Goal: Task Accomplishment & Management: Use online tool/utility

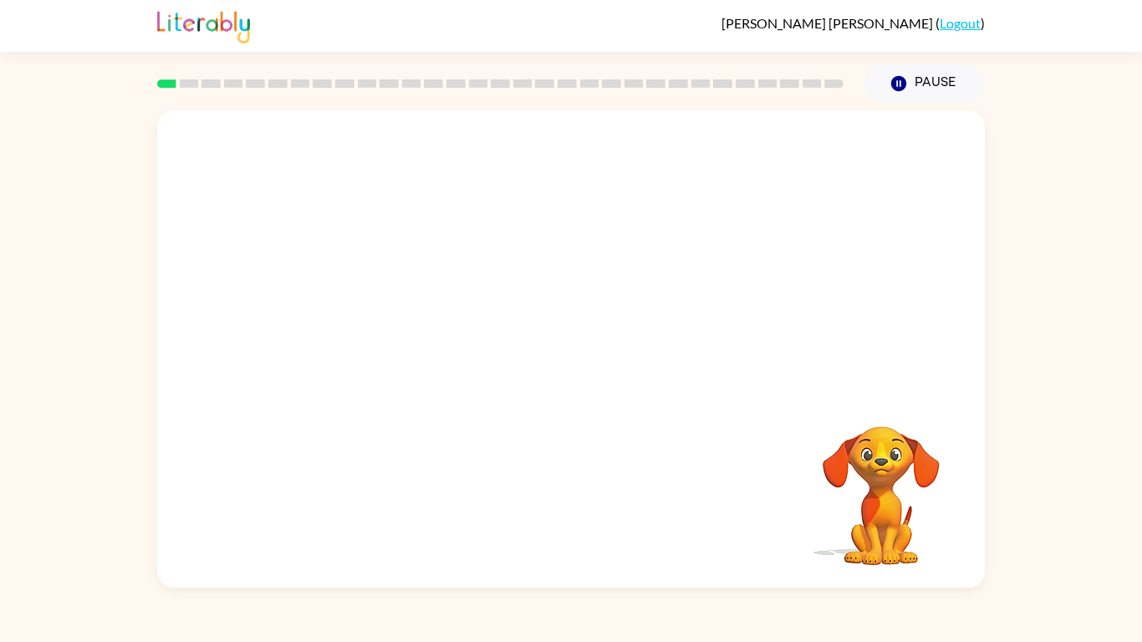
click at [580, 151] on video "Your browser must support playing .mp4 files to use Literably. Please try using…" at bounding box center [571, 250] width 828 height 281
click at [894, 483] on video "Your browser must support playing .mp4 files to use Literably. Please try using…" at bounding box center [881, 484] width 167 height 167
click at [894, 478] on video "Your browser must support playing .mp4 files to use Literably. Please try using…" at bounding box center [881, 484] width 167 height 167
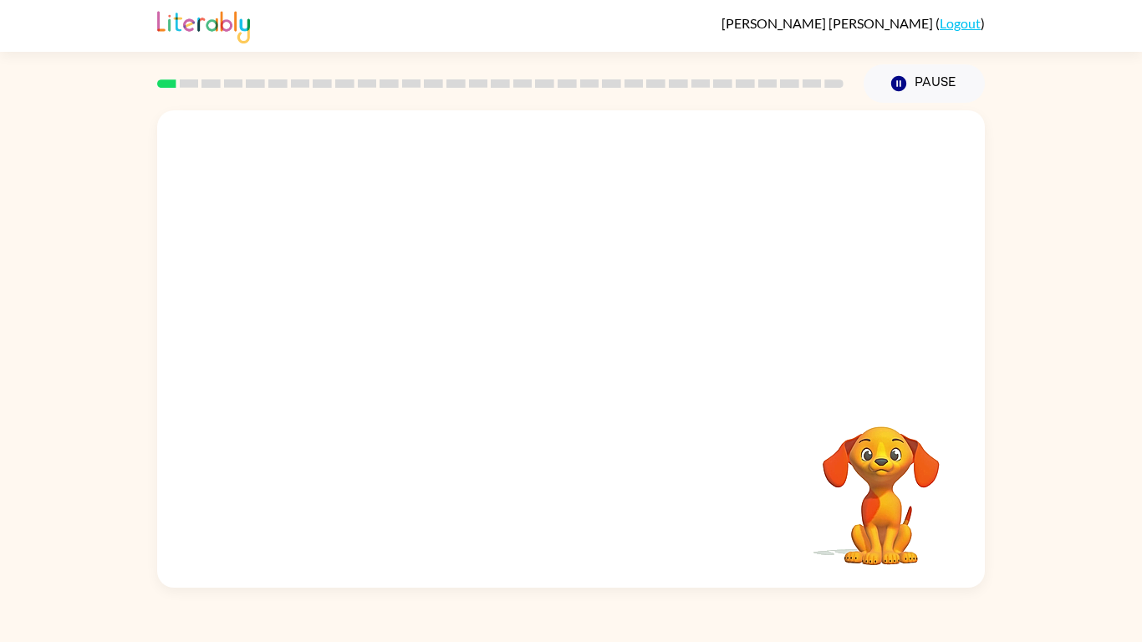
click at [894, 478] on video "Your browser must support playing .mp4 files to use Literably. Please try using…" at bounding box center [881, 484] width 167 height 167
click at [620, 151] on video "Your browser must support playing .mp4 files to use Literably. Please try using…" at bounding box center [571, 250] width 828 height 281
click at [529, 264] on video "Your browser must support playing .mp4 files to use Literably. Please try using…" at bounding box center [571, 250] width 828 height 281
click at [527, 266] on video "Your browser must support playing .mp4 files to use Literably. Please try using…" at bounding box center [571, 250] width 828 height 281
click at [417, 257] on video "Your browser must support playing .mp4 files to use Literably. Please try using…" at bounding box center [571, 250] width 828 height 281
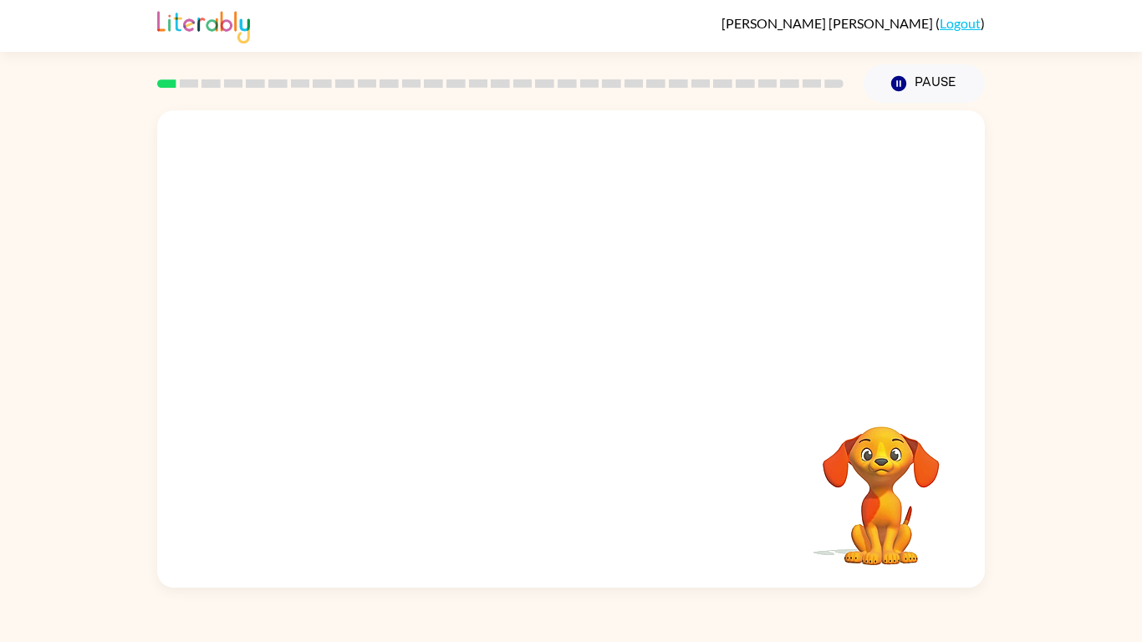
click at [658, 175] on video "Your browser must support playing .mp4 files to use Literably. Please try using…" at bounding box center [571, 250] width 828 height 281
click at [664, 166] on video "Your browser must support playing .mp4 files to use Literably. Please try using…" at bounding box center [571, 250] width 828 height 281
click at [946, 475] on video "Your browser must support playing .mp4 files to use Literably. Please try using…" at bounding box center [881, 484] width 167 height 167
click at [837, 447] on video "Your browser must support playing .mp4 files to use Literably. Please try using…" at bounding box center [881, 484] width 167 height 167
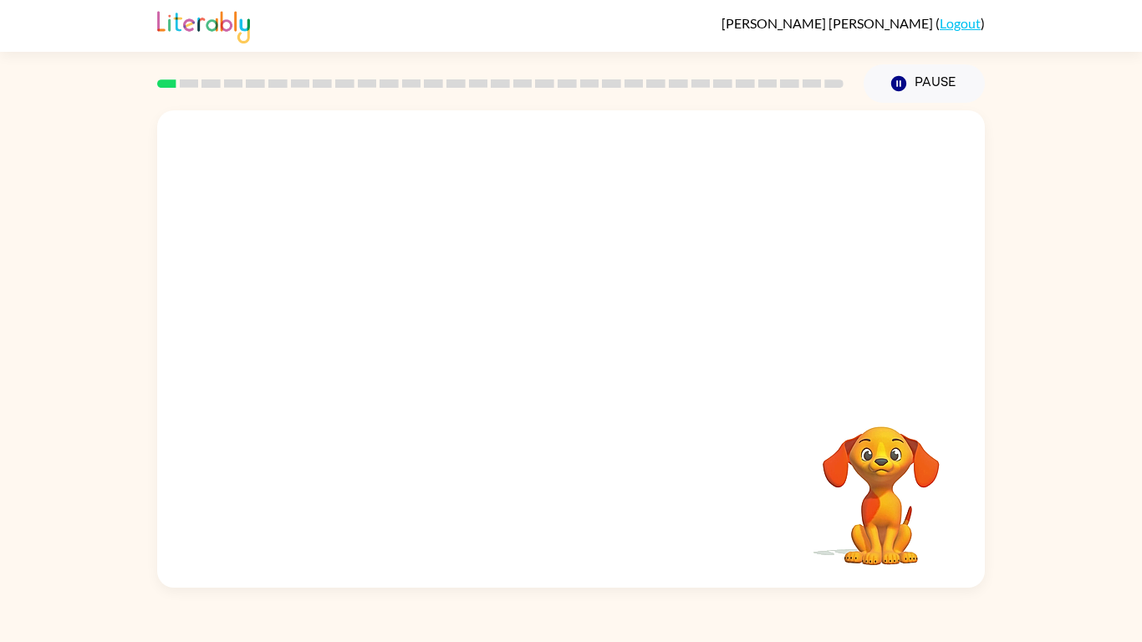
click at [740, 345] on video "Your browser must support playing .mp4 files to use Literably. Please try using…" at bounding box center [571, 250] width 828 height 281
click at [766, 355] on video "Your browser must support playing .mp4 files to use Literably. Please try using…" at bounding box center [571, 250] width 828 height 281
click at [726, 343] on video "Your browser must support playing .mp4 files to use Literably. Please try using…" at bounding box center [571, 250] width 828 height 281
click at [534, 521] on div "Your browser must support playing .mp4 files to use Literably. Please try using…" at bounding box center [571, 349] width 828 height 478
click at [366, 130] on video "Your browser must support playing .mp4 files to use Literably. Please try using…" at bounding box center [571, 250] width 828 height 281
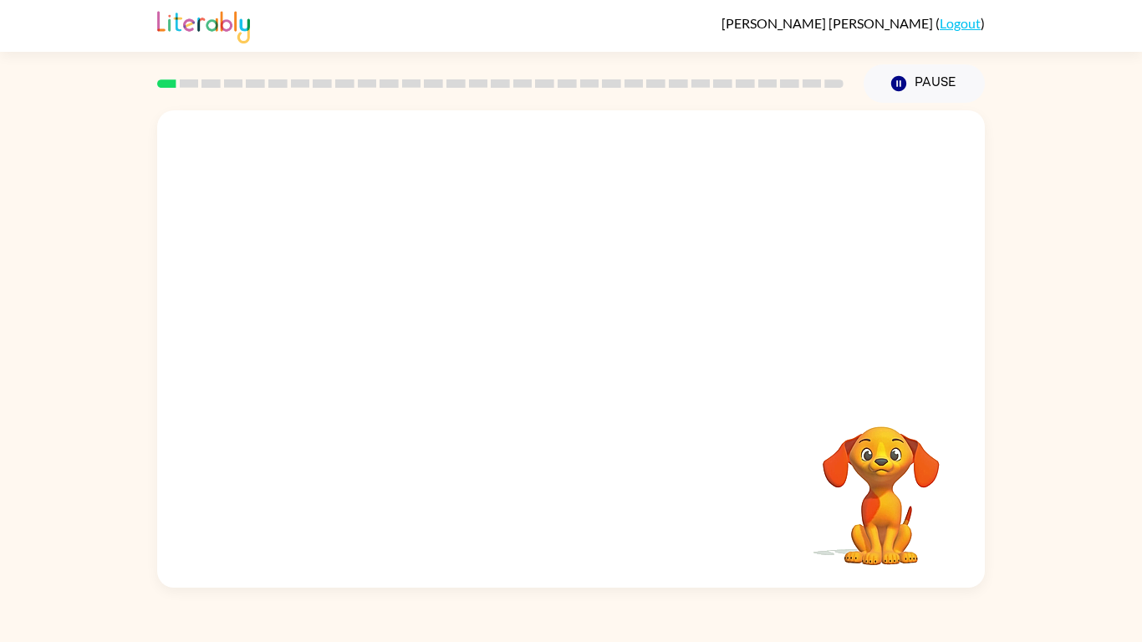
click at [728, 358] on video "Your browser must support playing .mp4 files to use Literably. Please try using…" at bounding box center [571, 250] width 828 height 281
click at [570, 270] on video "Your browser must support playing .mp4 files to use Literably. Please try using…" at bounding box center [571, 250] width 828 height 281
click at [637, 181] on video "Your browser must support playing .mp4 files to use Literably. Please try using…" at bounding box center [571, 250] width 828 height 281
click at [932, 85] on button "Pause Pause" at bounding box center [924, 83] width 121 height 38
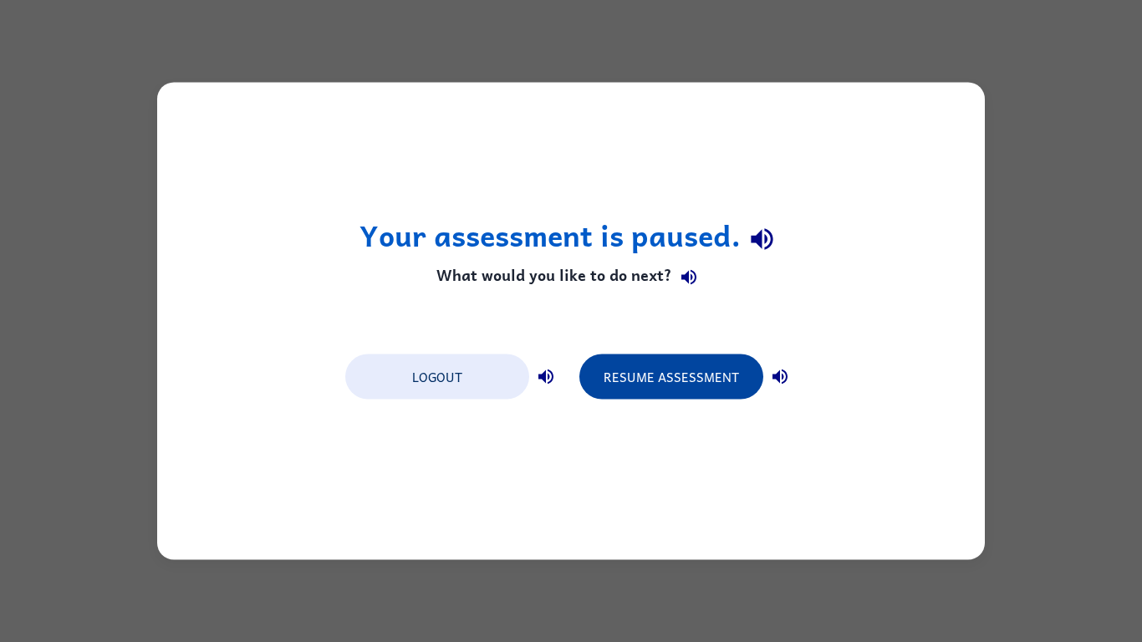
click at [646, 373] on button "Resume Assessment" at bounding box center [672, 377] width 184 height 45
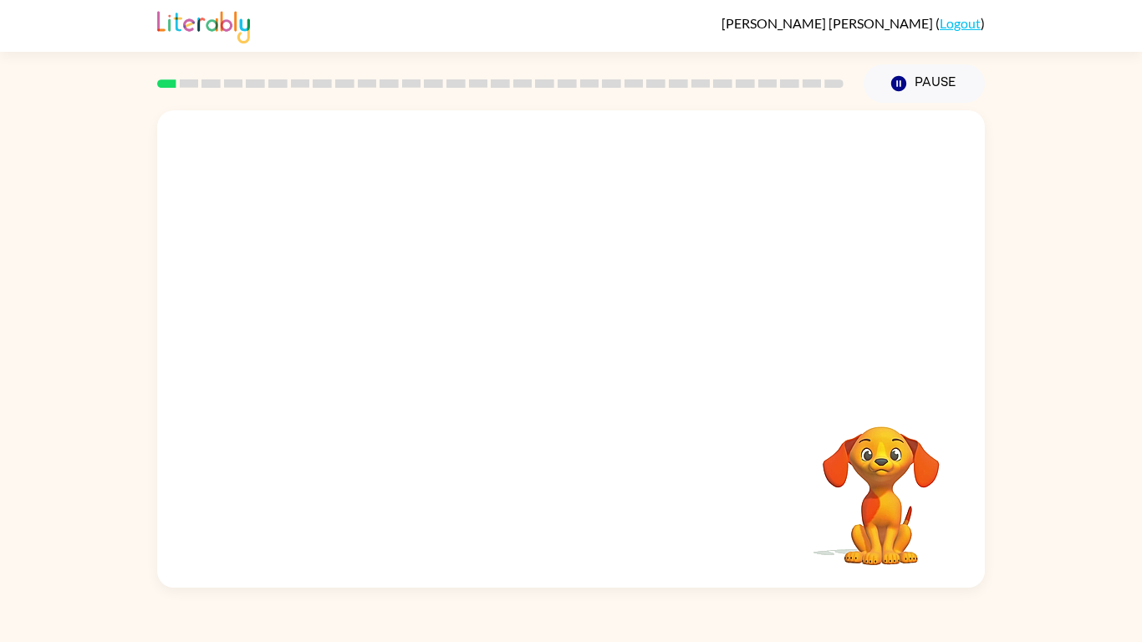
click at [595, 413] on div "Your browser must support playing .mp4 files to use Literably. Please try using…" at bounding box center [571, 349] width 828 height 478
click at [588, 290] on div at bounding box center [571, 349] width 828 height 478
click at [568, 347] on icon "button" at bounding box center [571, 357] width 29 height 29
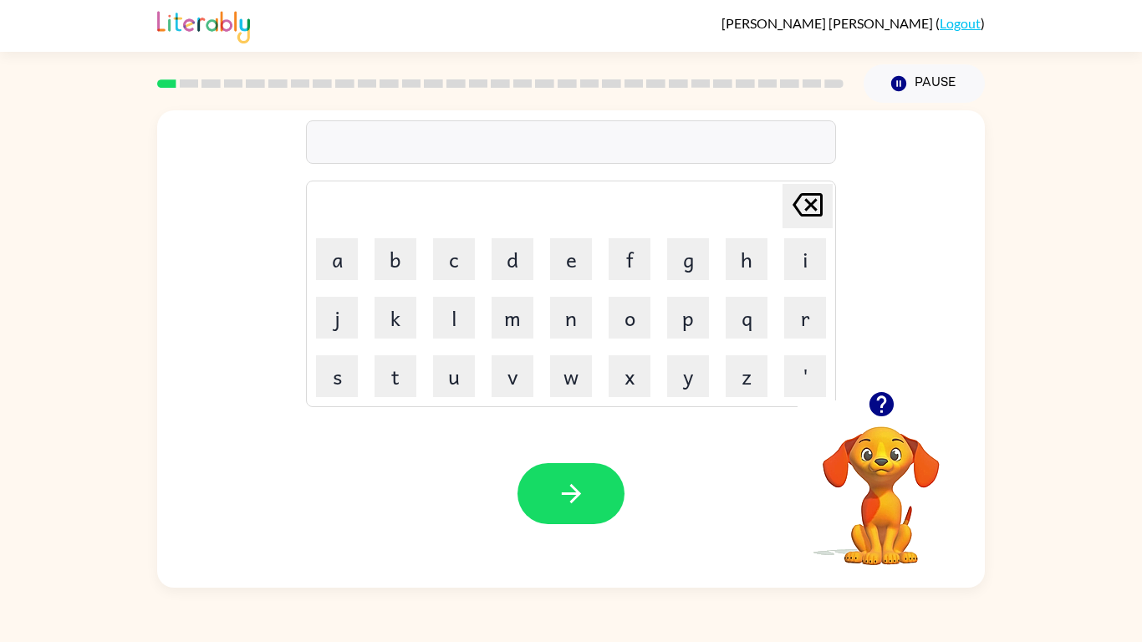
click at [498, 141] on div at bounding box center [571, 141] width 530 height 43
click at [605, 513] on button "button" at bounding box center [571, 493] width 107 height 61
type button "delete"
click at [571, 475] on button "button" at bounding box center [571, 493] width 107 height 61
click at [564, 504] on icon "button" at bounding box center [571, 493] width 29 height 29
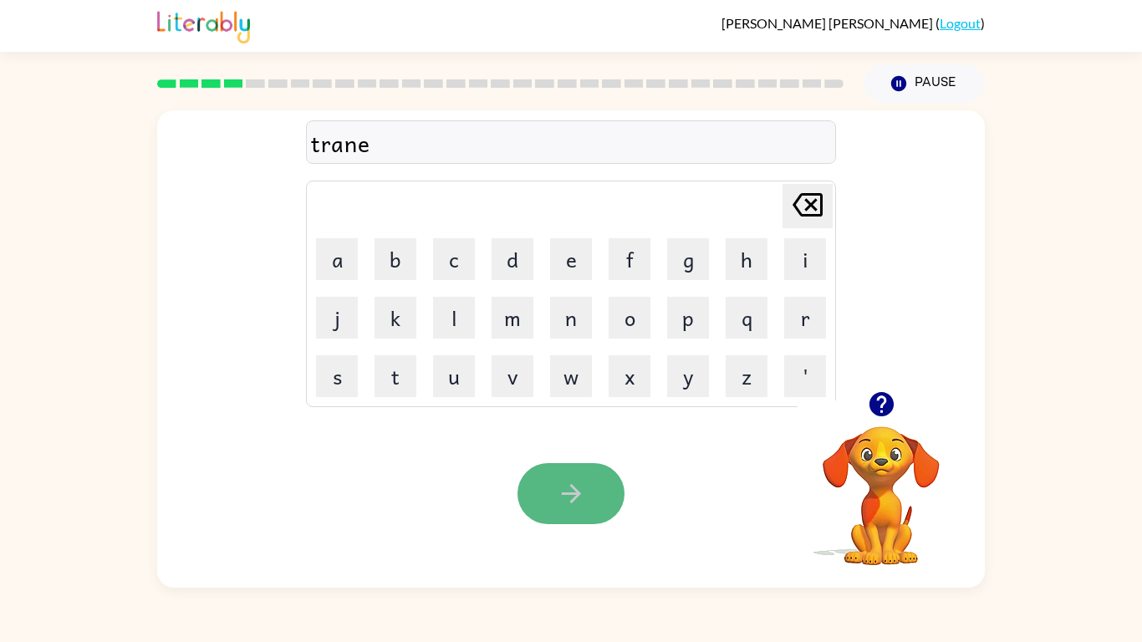
click at [554, 502] on button "button" at bounding box center [571, 493] width 107 height 61
click at [517, 462] on div "Your browser must support playing .mp4 files to use Literably. Please try using…" at bounding box center [571, 494] width 828 height 188
